Goal: Task Accomplishment & Management: Use online tool/utility

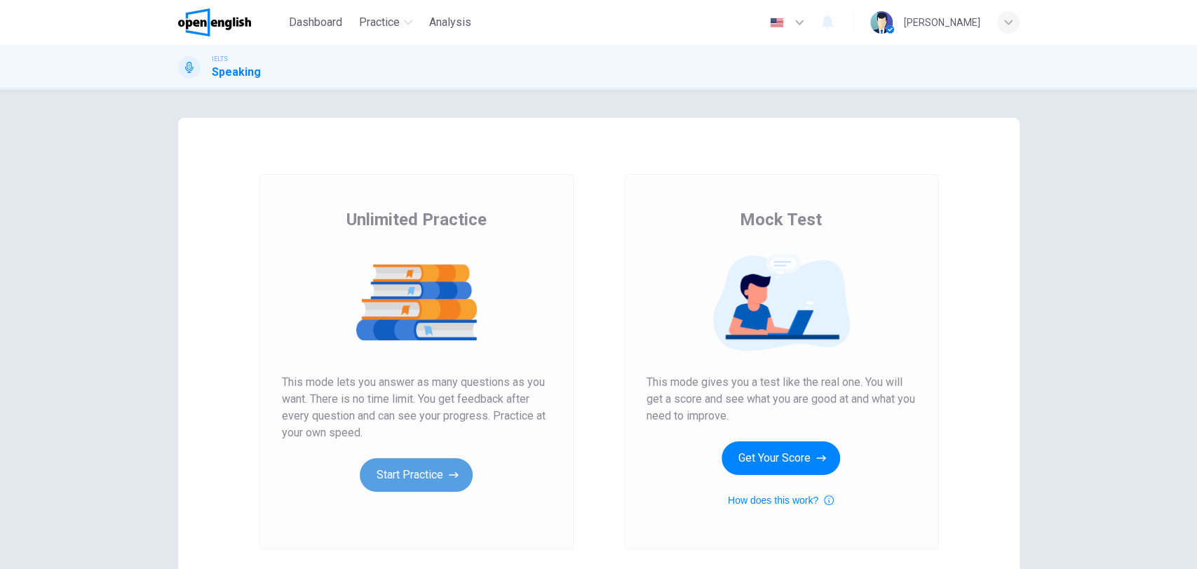
click at [432, 467] on button "Start Practice" at bounding box center [416, 475] width 113 height 34
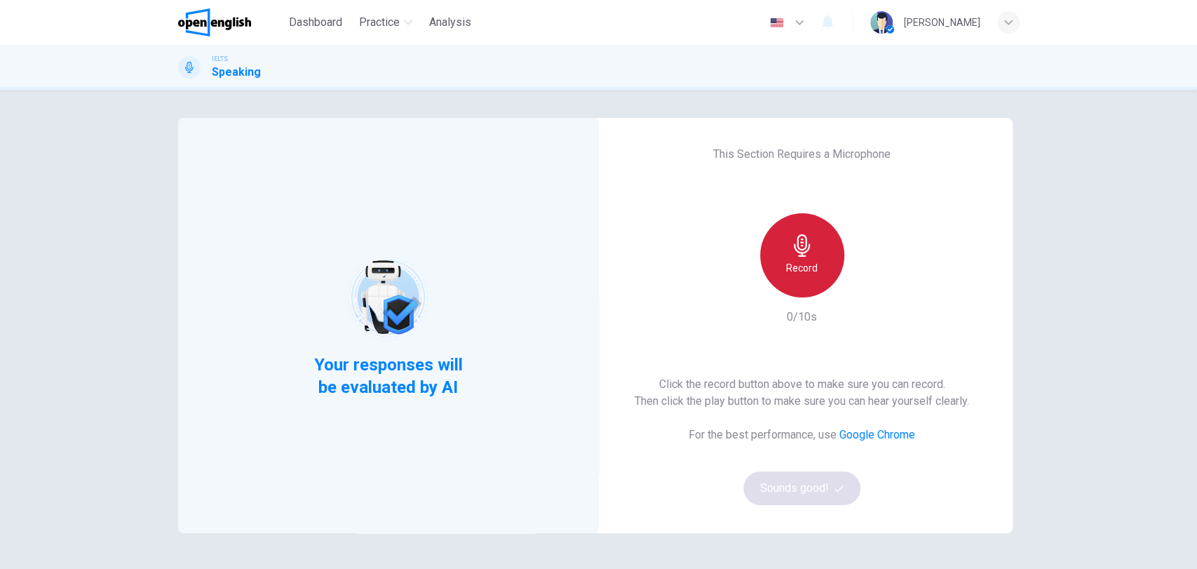
click at [786, 241] on div "Record" at bounding box center [802, 255] width 84 height 84
click at [786, 241] on div "Stop" at bounding box center [802, 255] width 84 height 84
click at [786, 241] on div "Record" at bounding box center [802, 255] width 84 height 84
click at [786, 241] on div "Stop" at bounding box center [802, 255] width 84 height 84
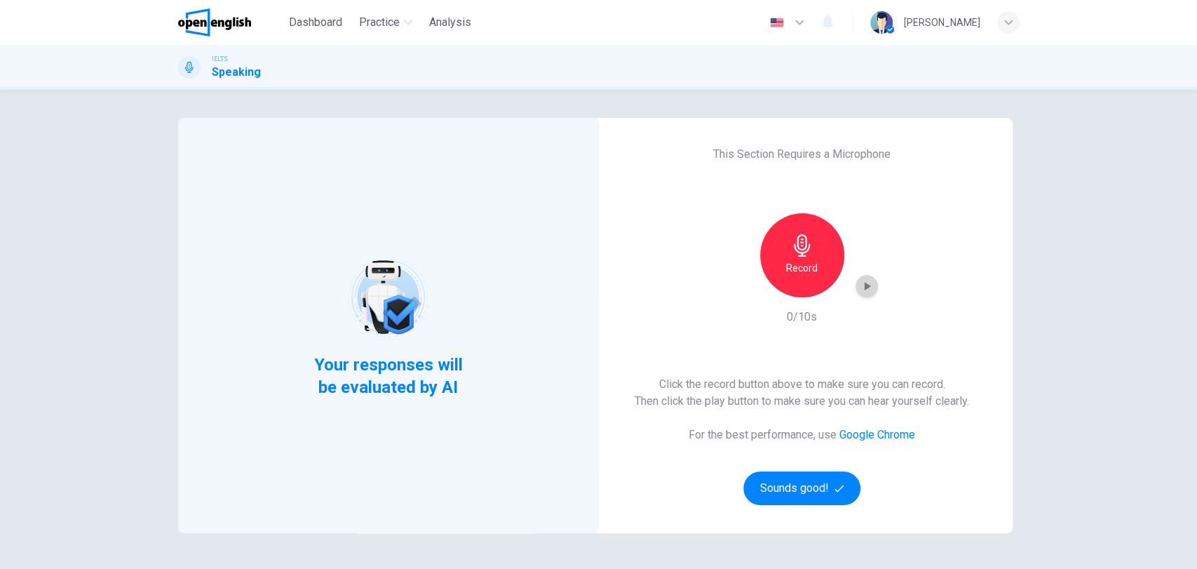
click at [860, 282] on icon "button" at bounding box center [867, 286] width 14 height 14
click at [800, 478] on button "Sounds good!" at bounding box center [802, 488] width 118 height 34
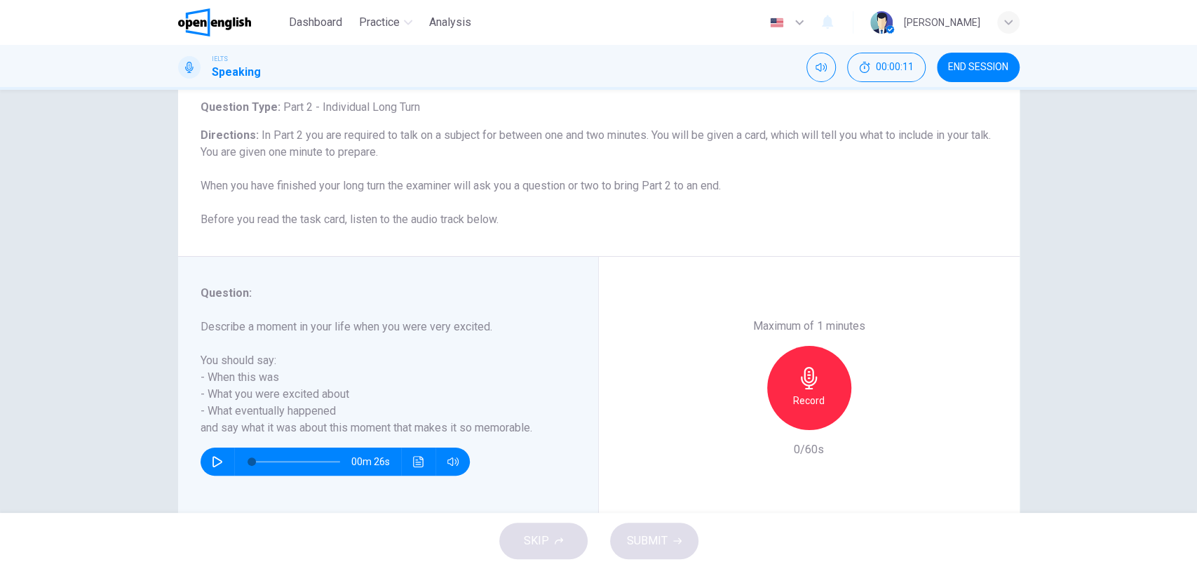
scroll to position [88, 0]
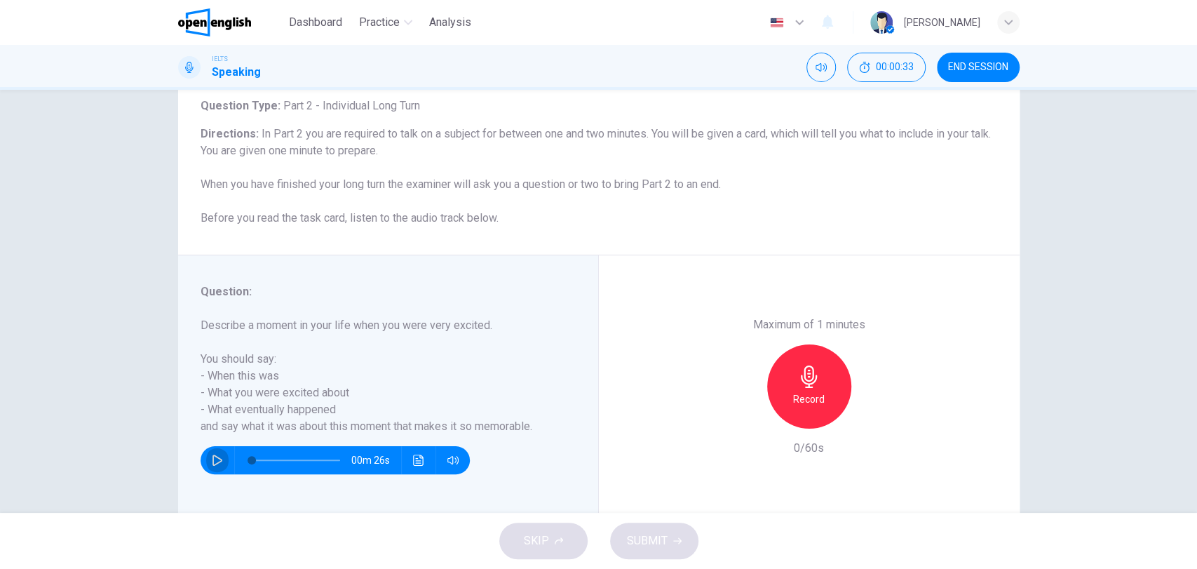
click at [215, 459] on icon "button" at bounding box center [218, 460] width 10 height 11
type input "*"
click at [802, 404] on h6 "Record" at bounding box center [809, 399] width 32 height 17
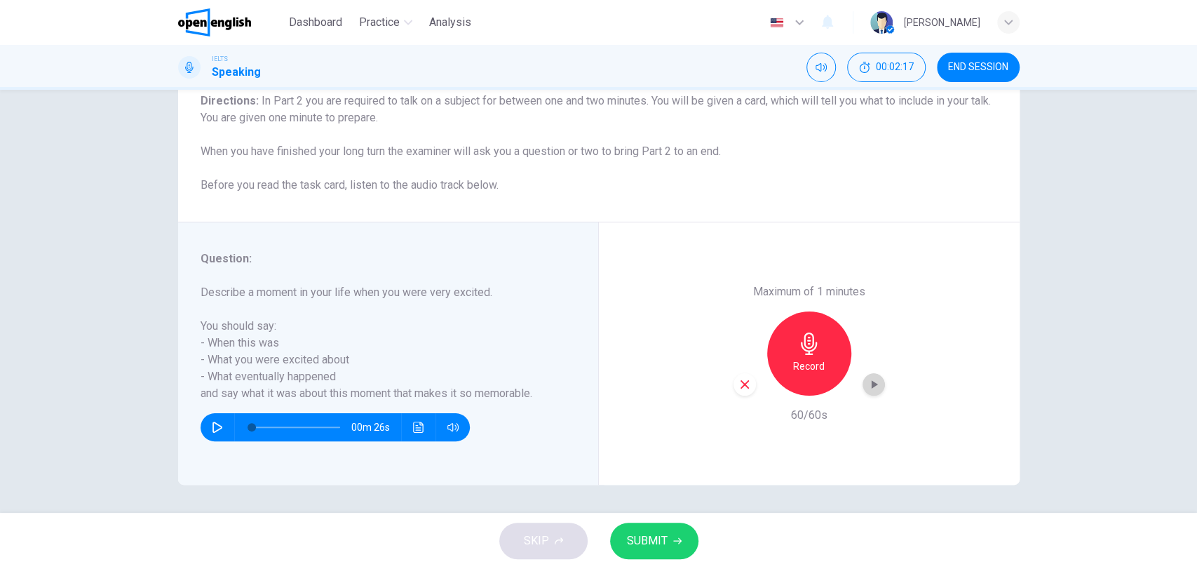
click at [870, 388] on icon "button" at bounding box center [874, 384] width 14 height 14
click at [654, 539] on span "SUBMIT" at bounding box center [647, 541] width 41 height 20
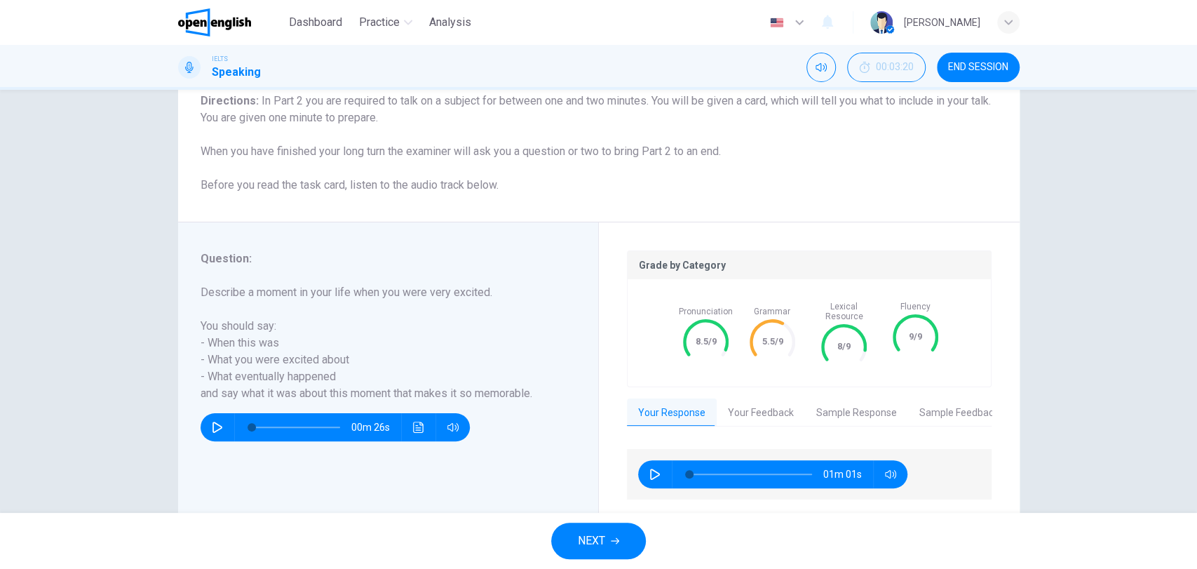
scroll to position [155, 0]
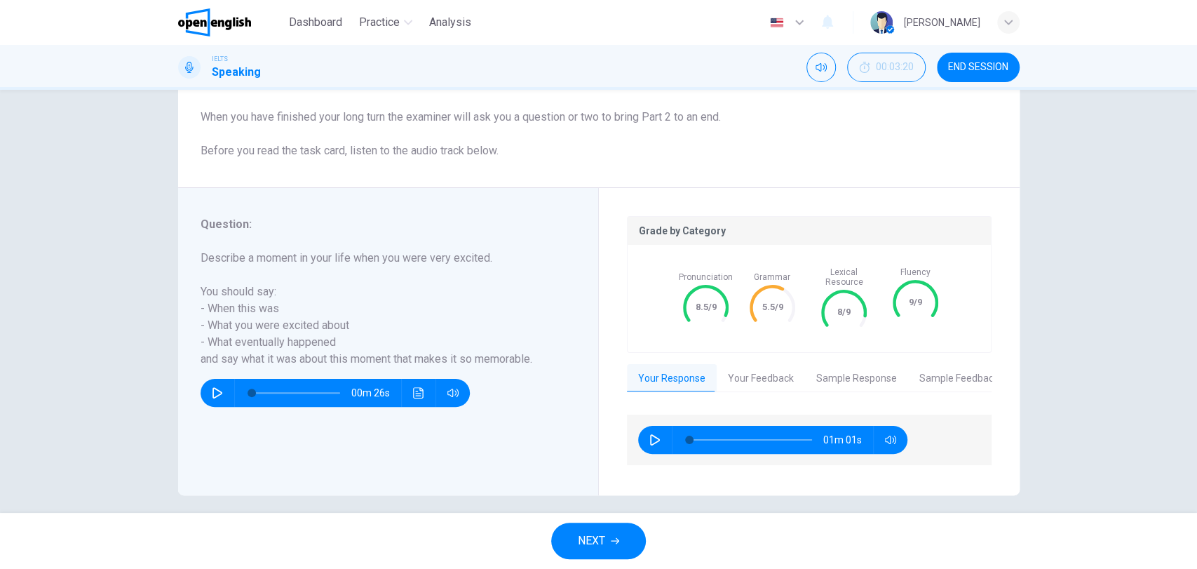
click at [654, 434] on icon "button" at bounding box center [655, 439] width 11 height 11
type input "*"
click at [761, 368] on button "Your Feedback" at bounding box center [761, 378] width 88 height 29
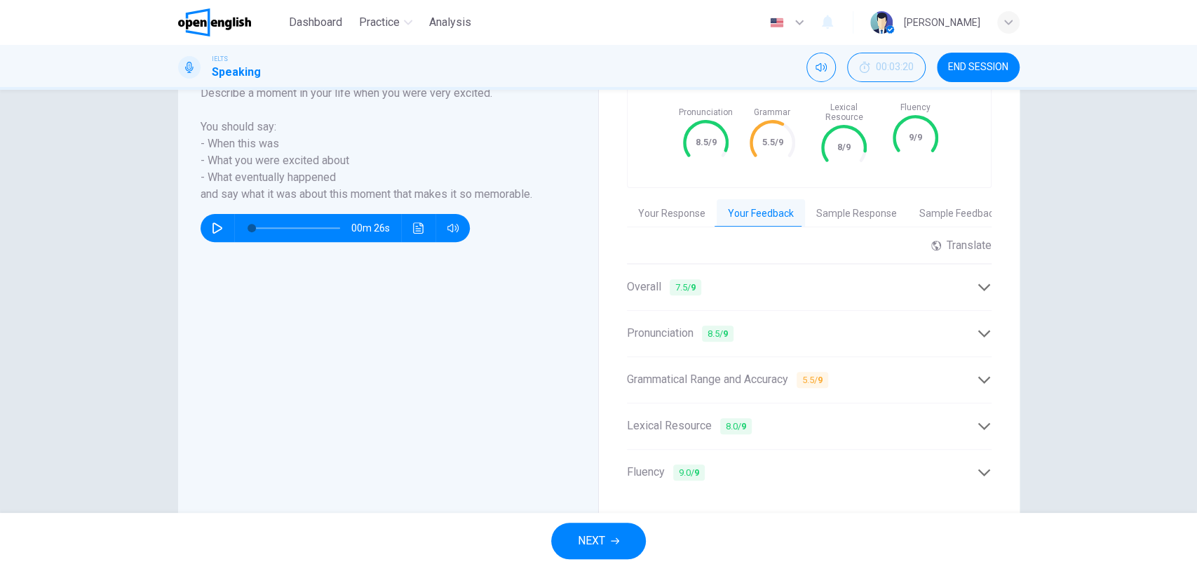
scroll to position [320, 0]
click at [761, 371] on span "Grammatical Range and Accuracy 5.5 / 9" at bounding box center [727, 380] width 201 height 18
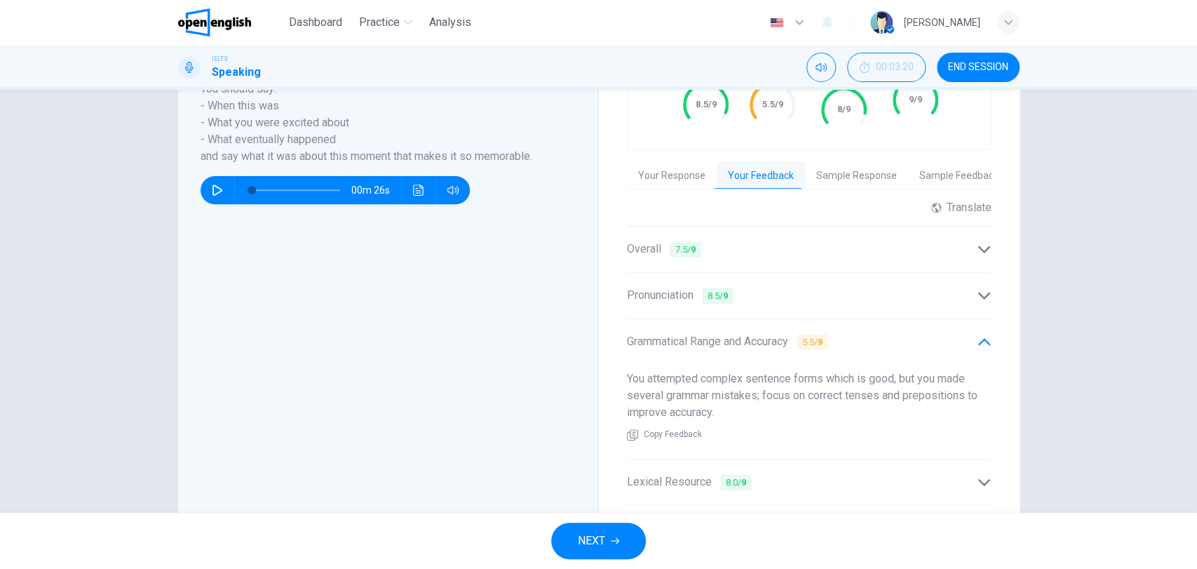
scroll to position [358, 0]
click at [823, 162] on button "Sample Response" at bounding box center [856, 175] width 103 height 29
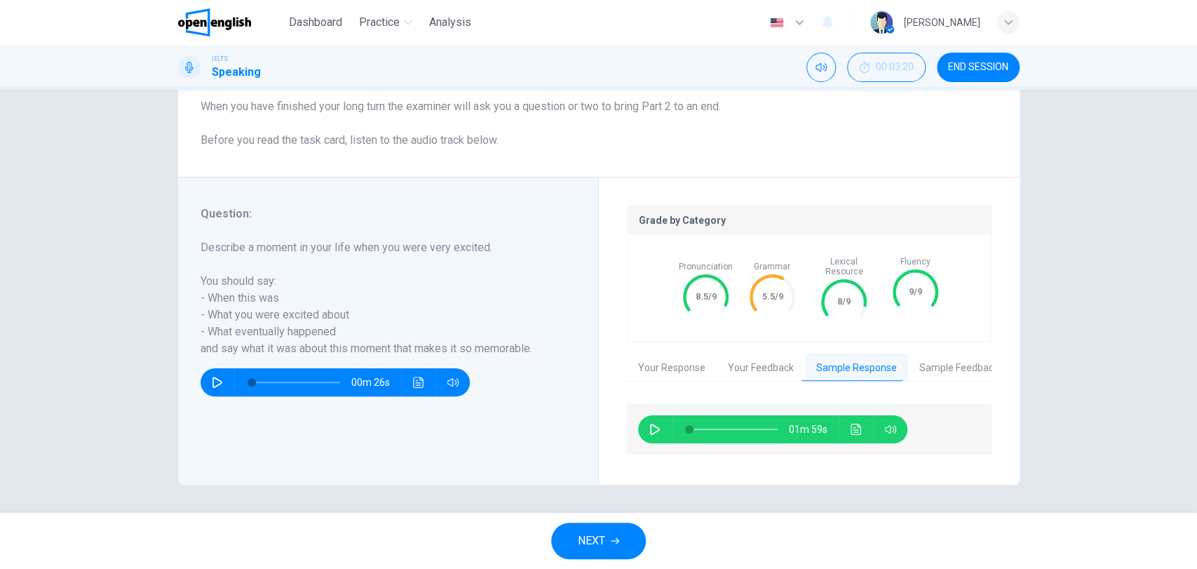
scroll to position [155, 0]
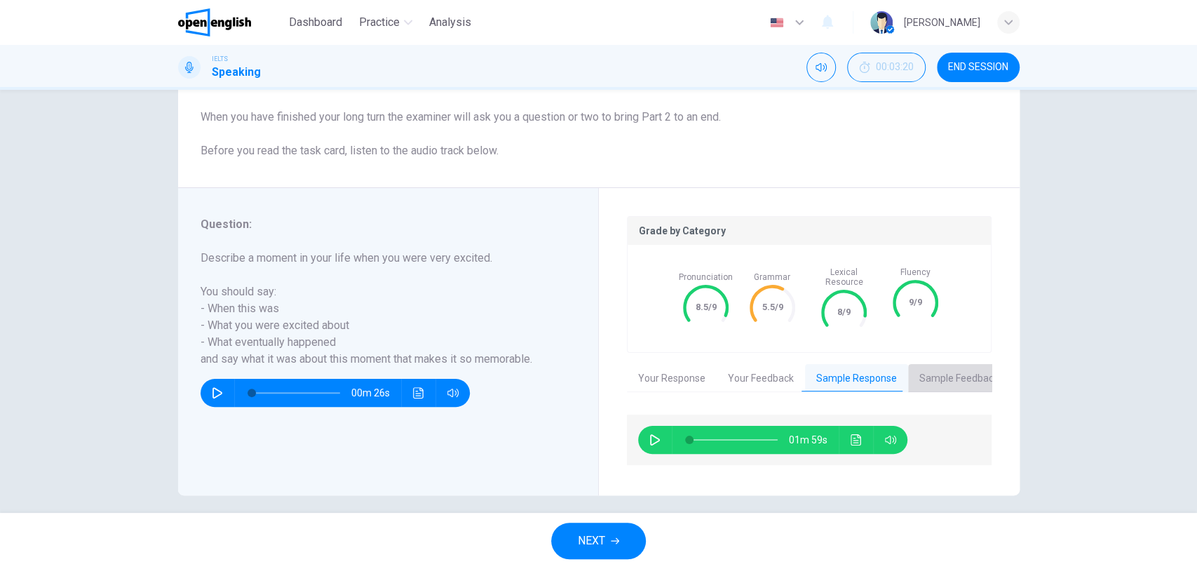
click at [939, 371] on button "Sample Feedback" at bounding box center [959, 378] width 102 height 29
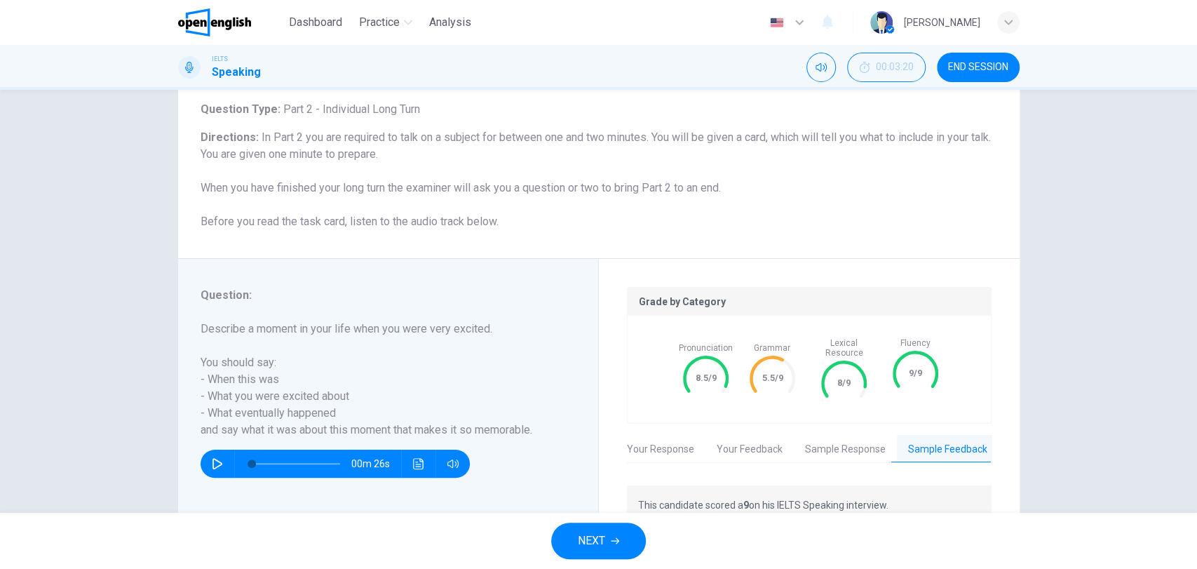
scroll to position [142, 0]
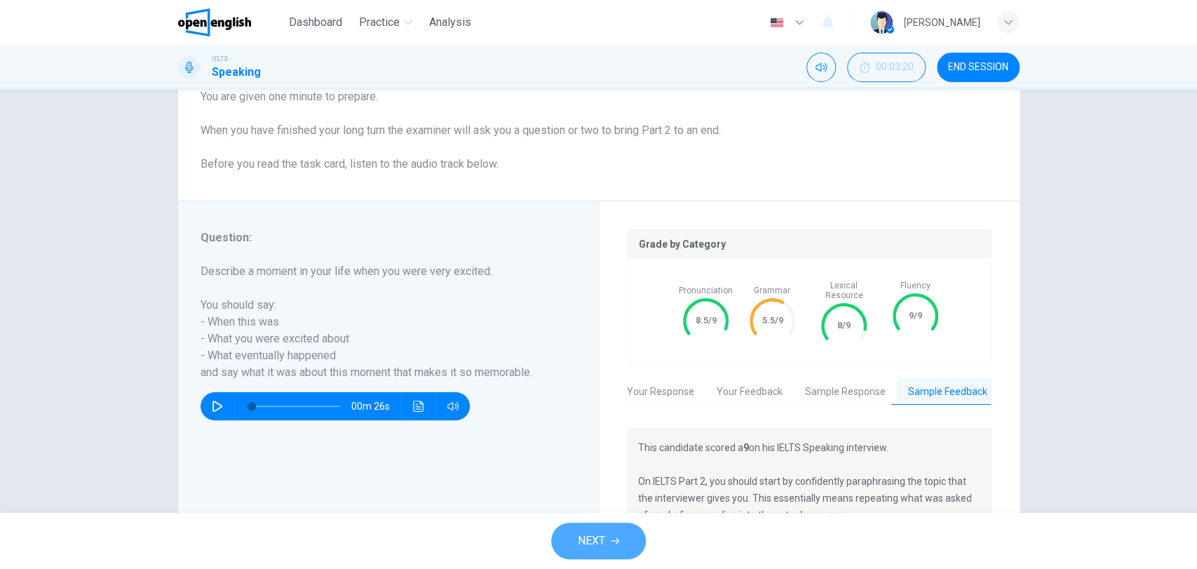
click at [615, 528] on button "NEXT" at bounding box center [598, 541] width 95 height 36
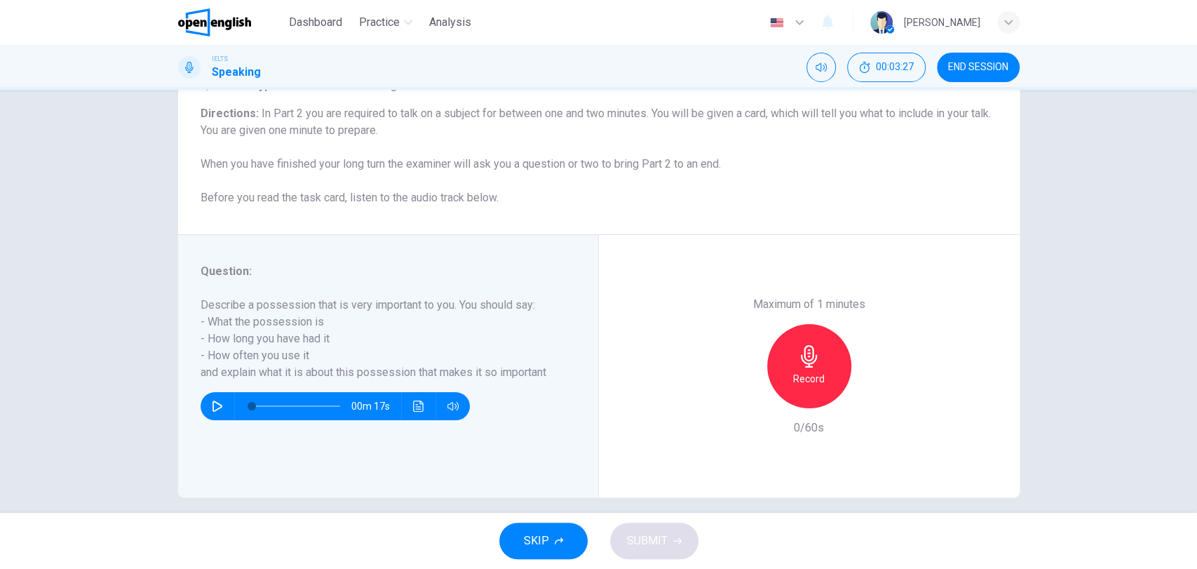
scroll to position [119, 0]
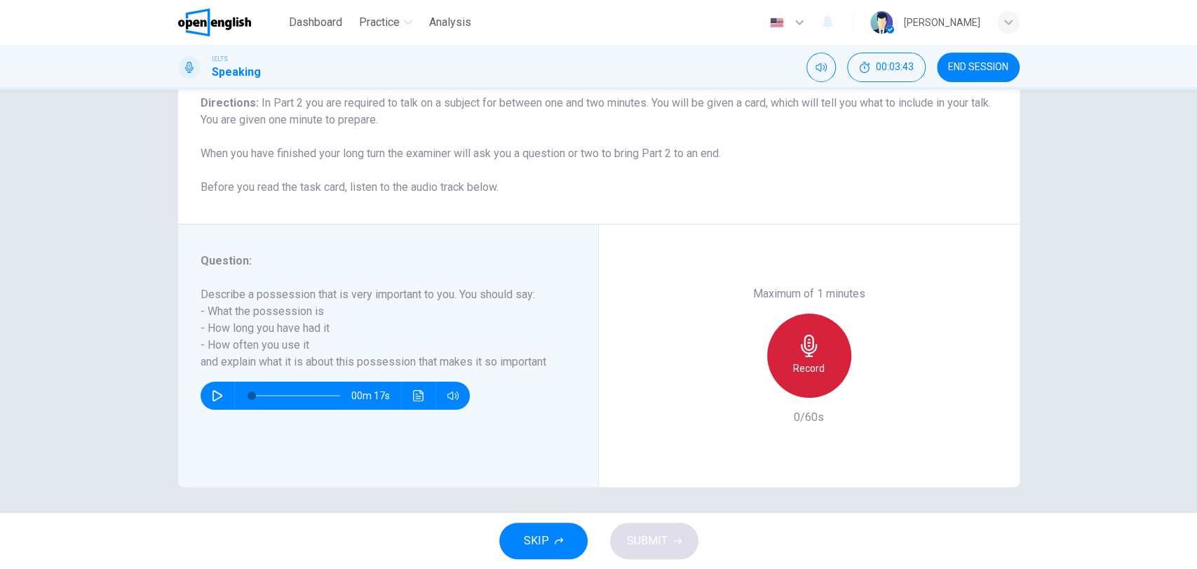
click at [823, 366] on div "Record" at bounding box center [809, 356] width 84 height 84
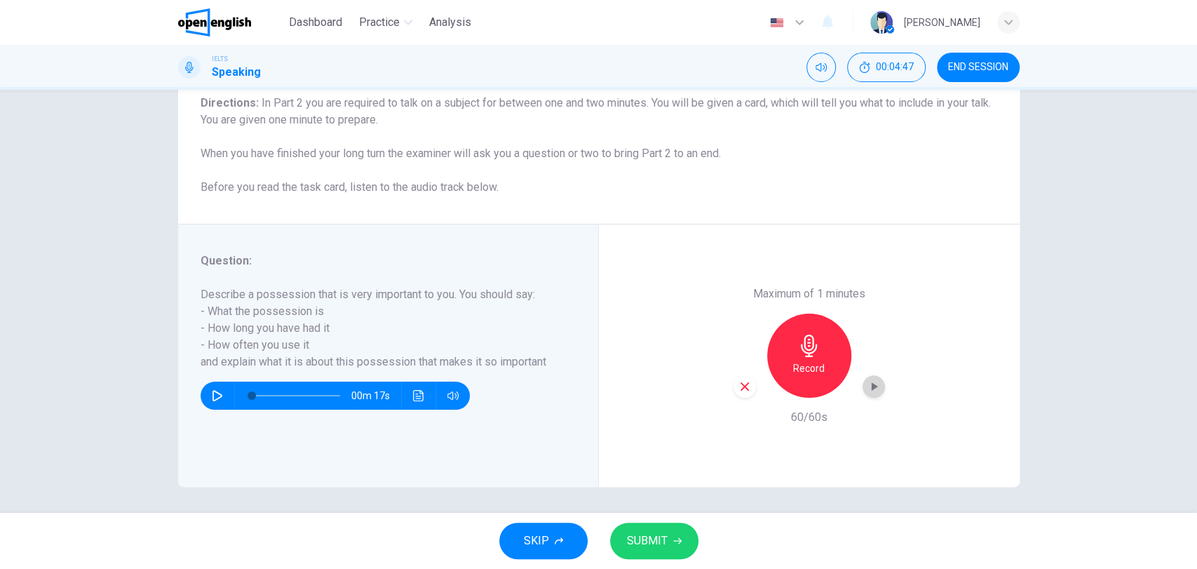
click at [870, 391] on icon "button" at bounding box center [874, 386] width 14 height 14
click at [647, 548] on span "SUBMIT" at bounding box center [647, 541] width 41 height 20
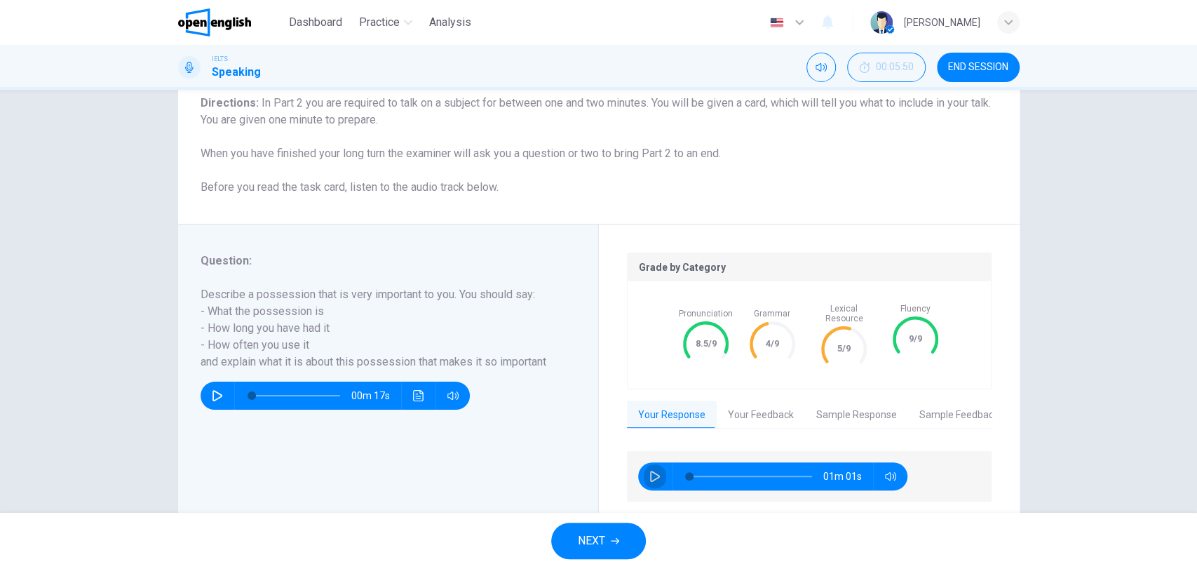
click at [645, 462] on button "button" at bounding box center [655, 476] width 22 height 28
type input "*"
click at [727, 511] on div "Grade by Category Pronunciation 8.5/9 Grammar 4/9 Lexical Resource 5/9 Fluency …" at bounding box center [809, 377] width 421 height 307
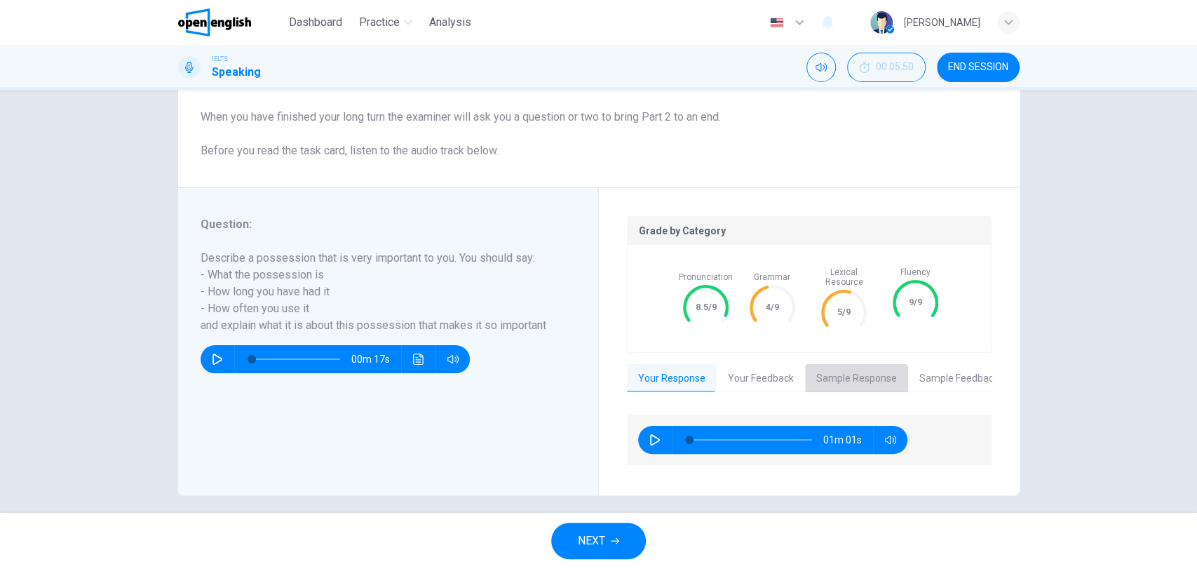
click at [865, 370] on button "Sample Response" at bounding box center [856, 378] width 103 height 29
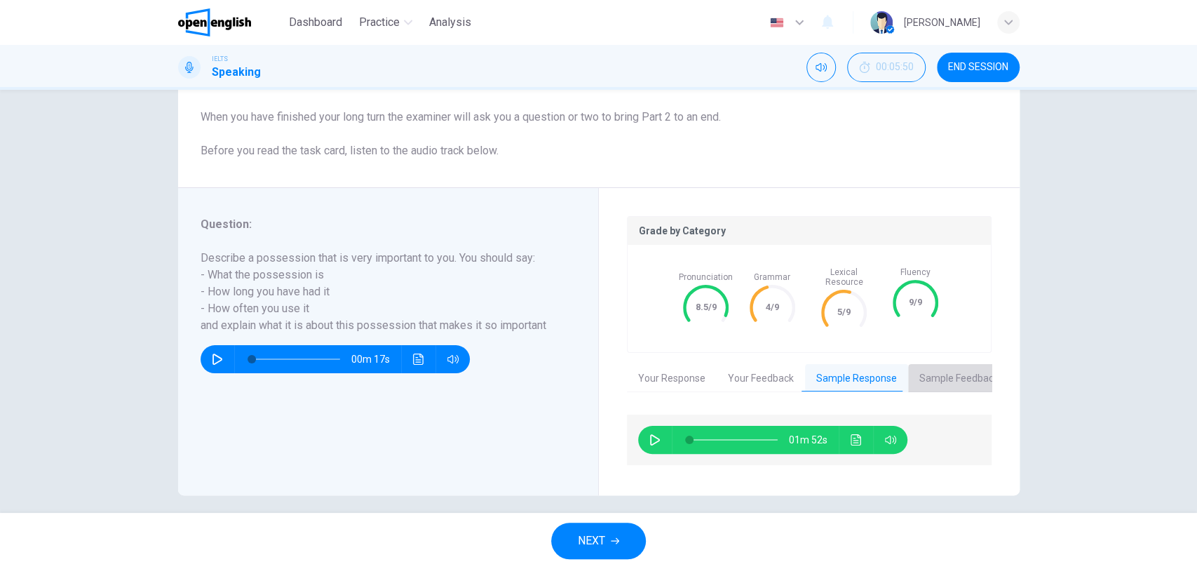
click at [916, 375] on button "Sample Feedback" at bounding box center [959, 378] width 102 height 29
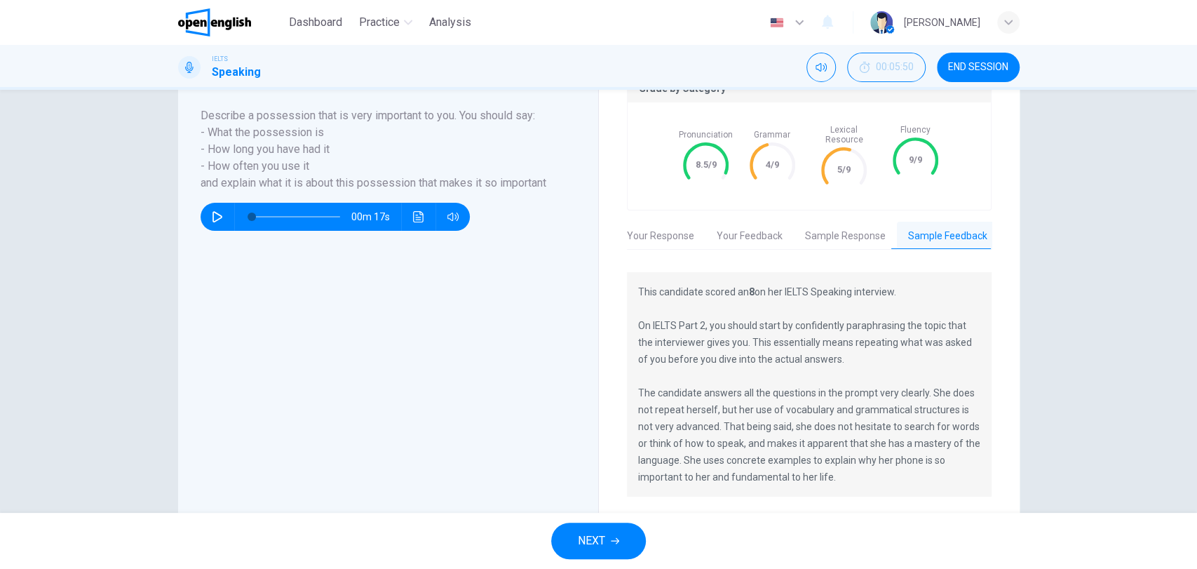
scroll to position [329, 0]
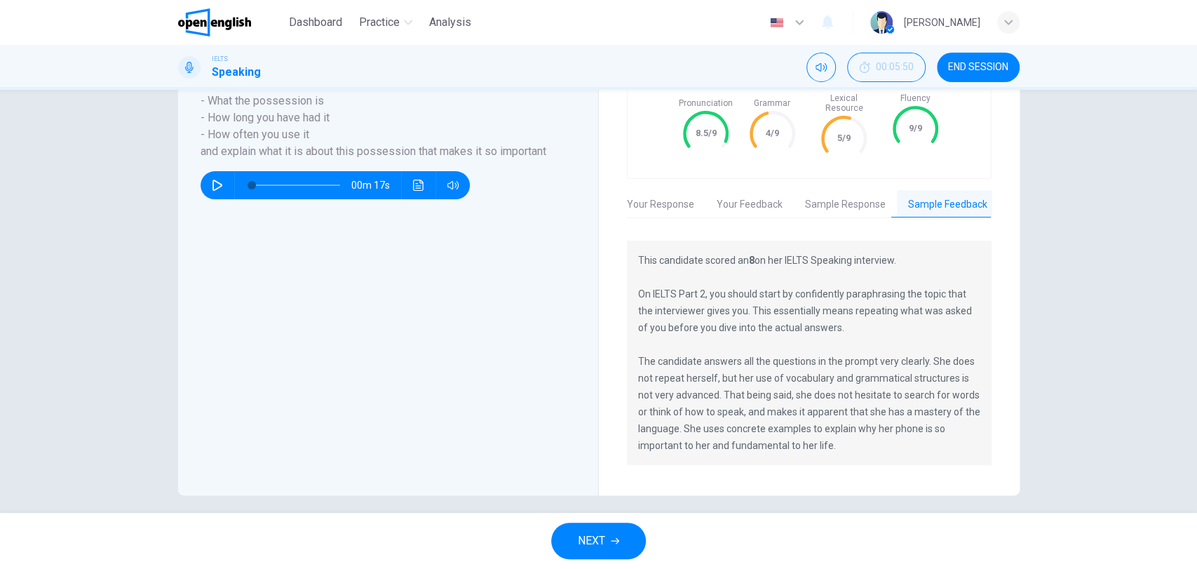
click at [597, 537] on span "NEXT" at bounding box center [591, 541] width 27 height 20
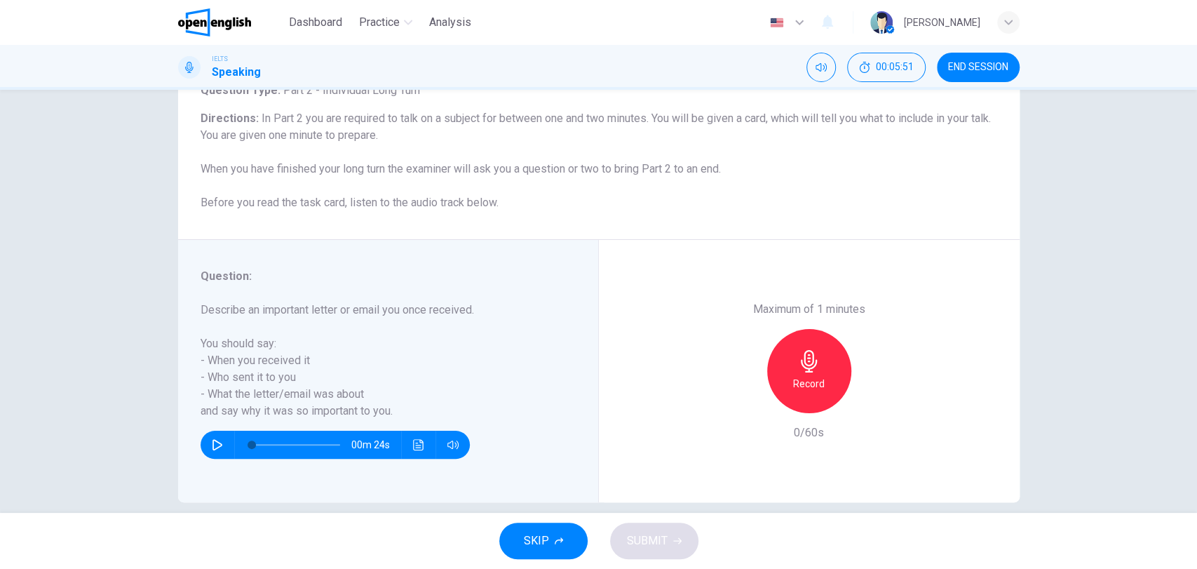
scroll to position [102, 0]
click at [795, 389] on h6 "Record" at bounding box center [809, 384] width 32 height 17
click at [863, 400] on div "button" at bounding box center [874, 402] width 22 height 22
click at [673, 531] on button "SUBMIT" at bounding box center [654, 541] width 88 height 36
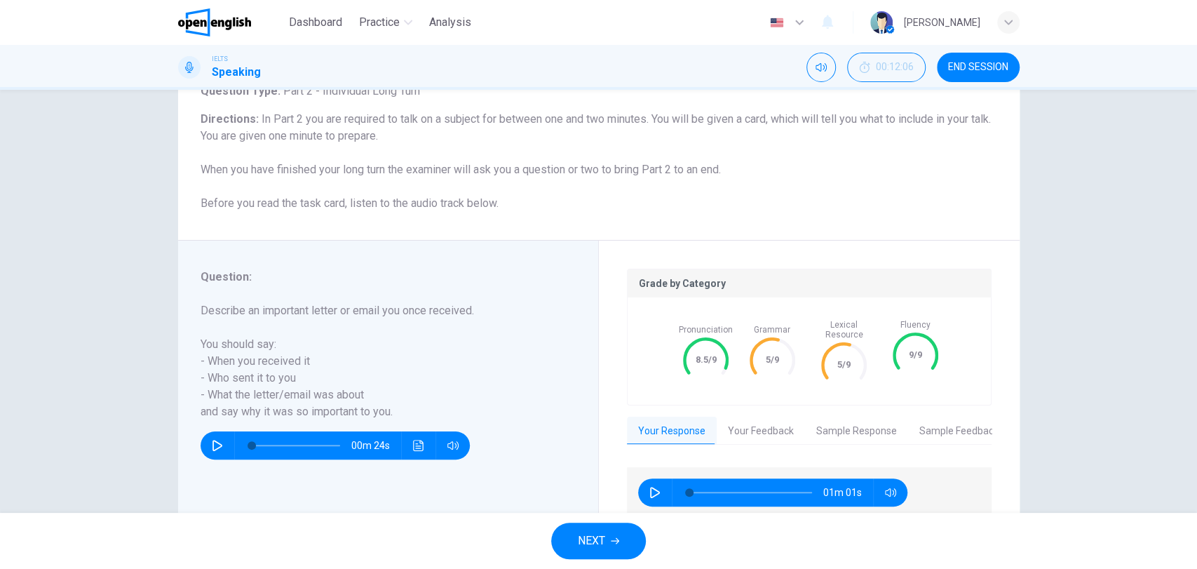
scroll to position [155, 0]
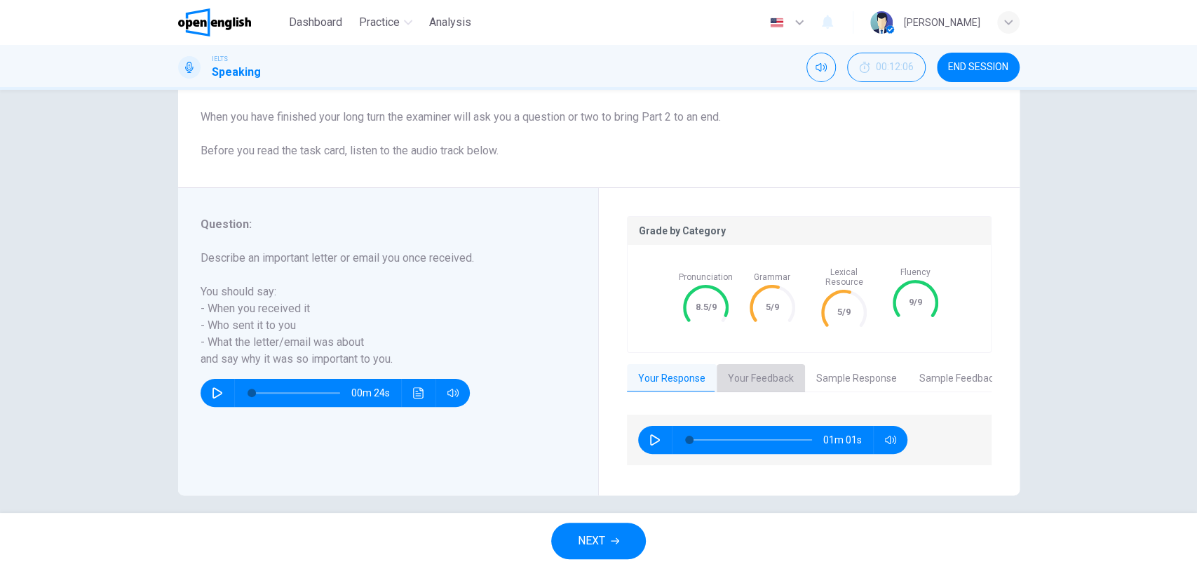
click at [765, 372] on button "Your Feedback" at bounding box center [761, 378] width 88 height 29
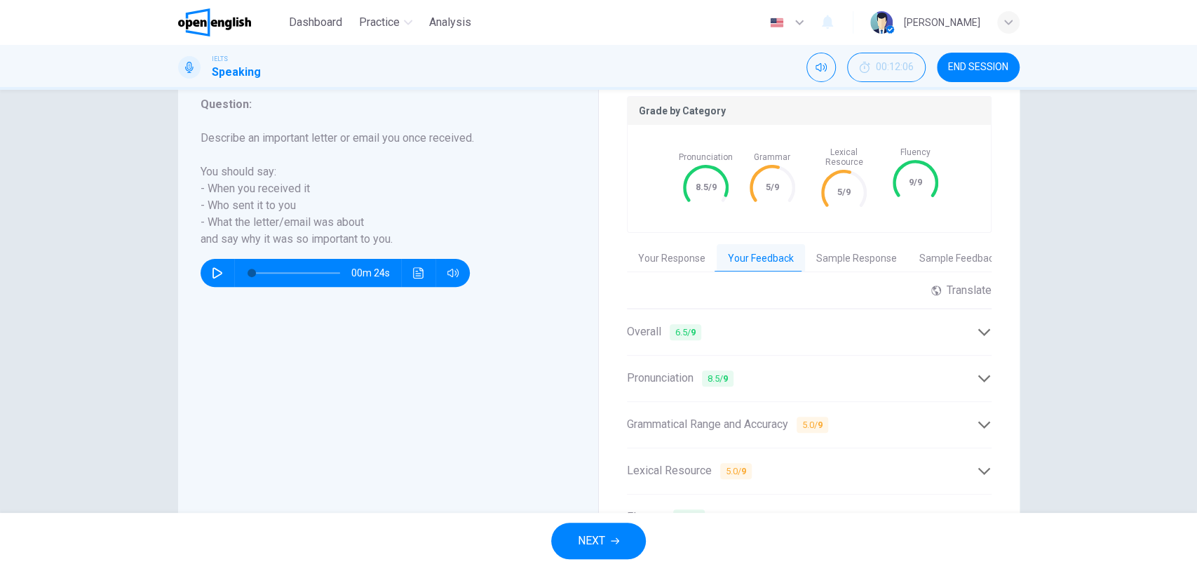
scroll to position [349, 0]
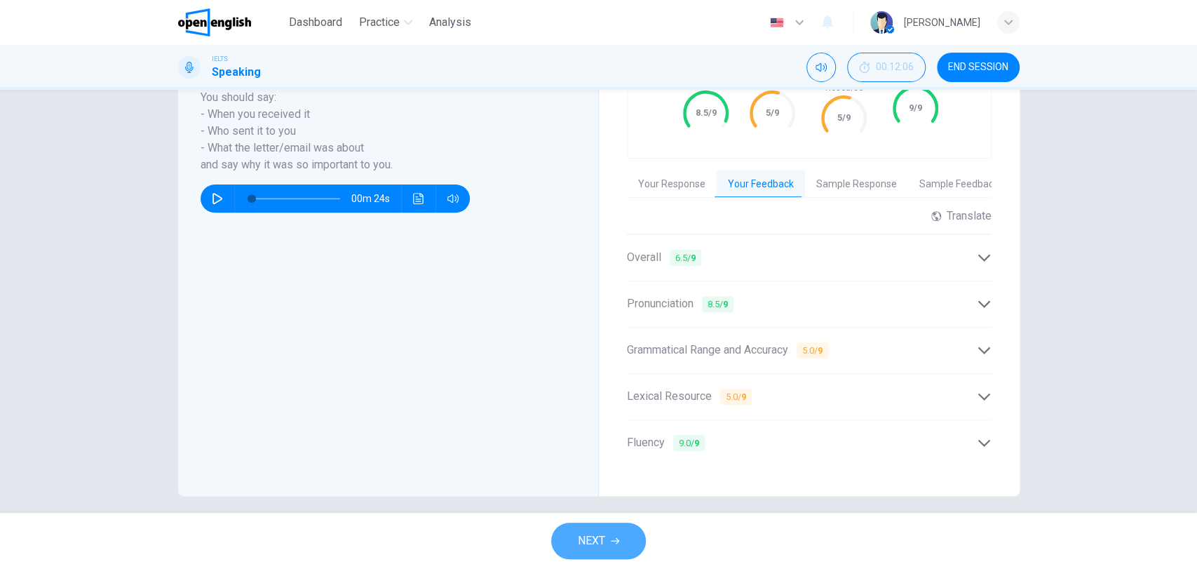
click at [615, 535] on button "NEXT" at bounding box center [598, 541] width 95 height 36
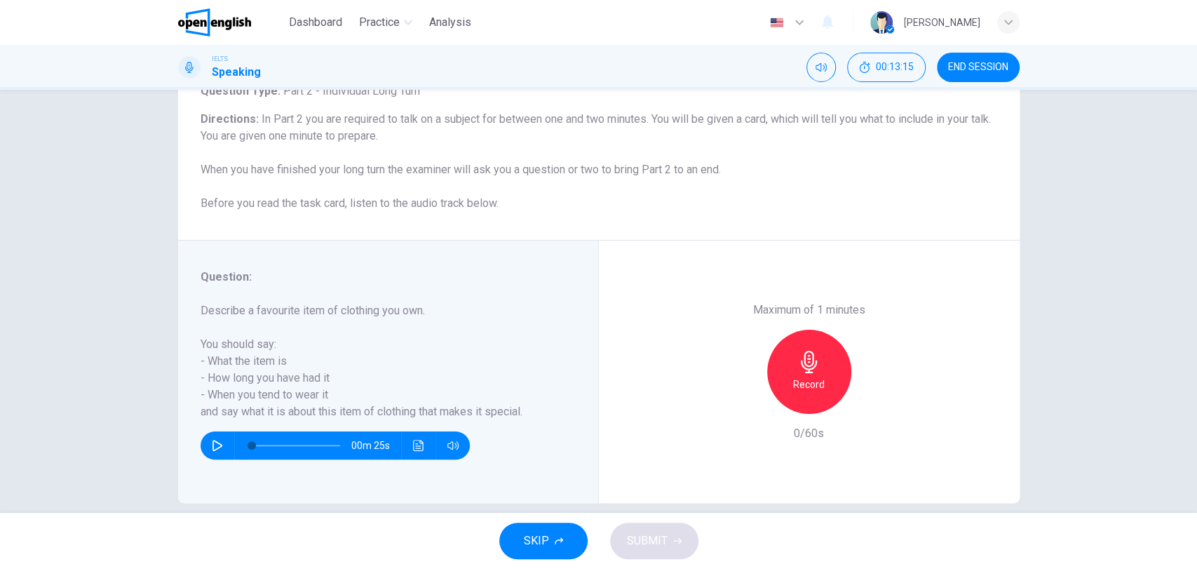
scroll to position [121, 0]
